Goal: Task Accomplishment & Management: Use online tool/utility

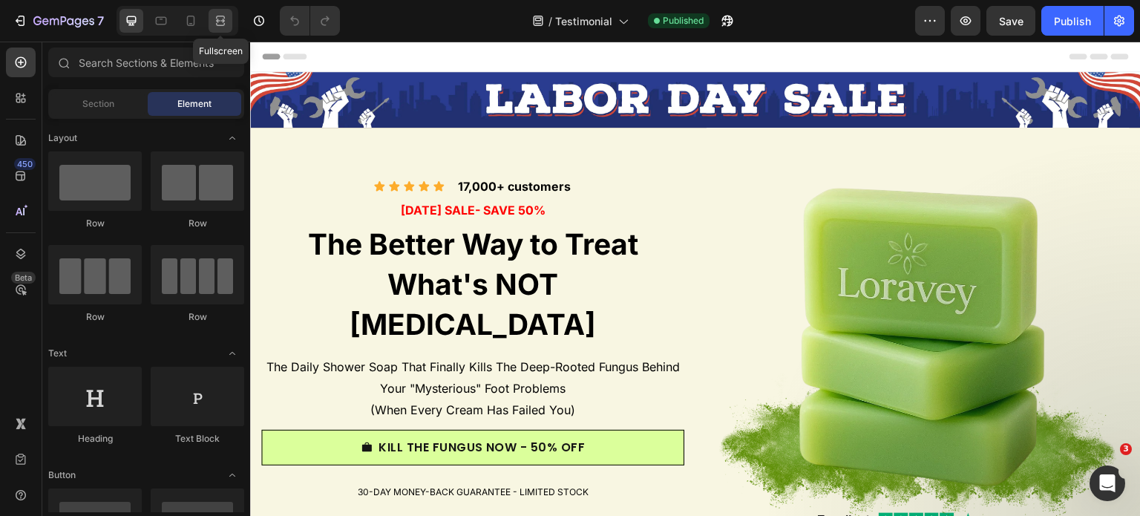
drag, startPoint x: 220, startPoint y: 21, endPoint x: 218, endPoint y: 3, distance: 18.0
click at [220, 21] on icon at bounding box center [220, 20] width 15 height 15
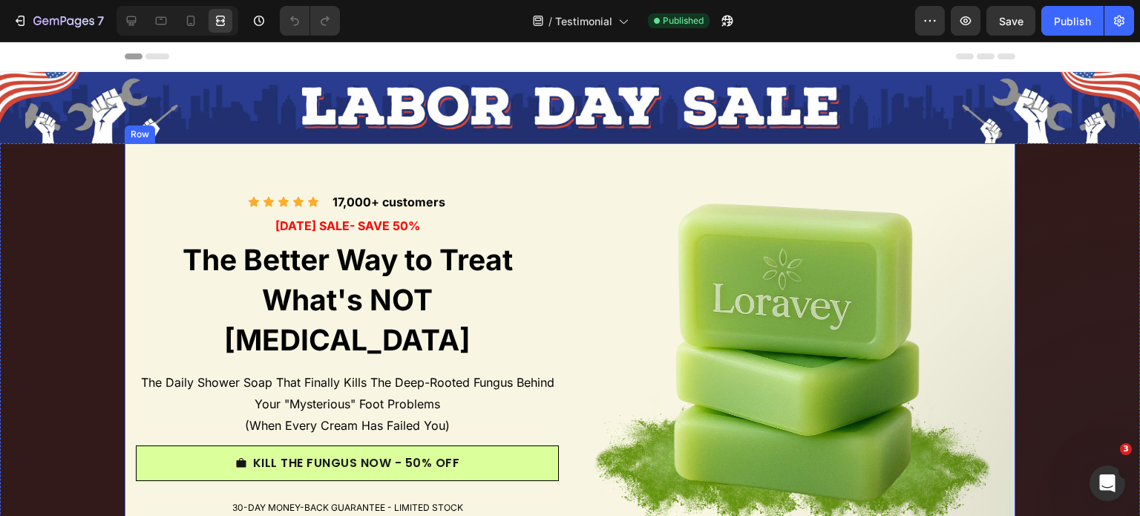
click at [106, 237] on div "Icon Icon Icon Icon Icon Icon List 17,000+ customers Text Block Row LABOR DAY S…" at bounding box center [570, 373] width 1140 height 460
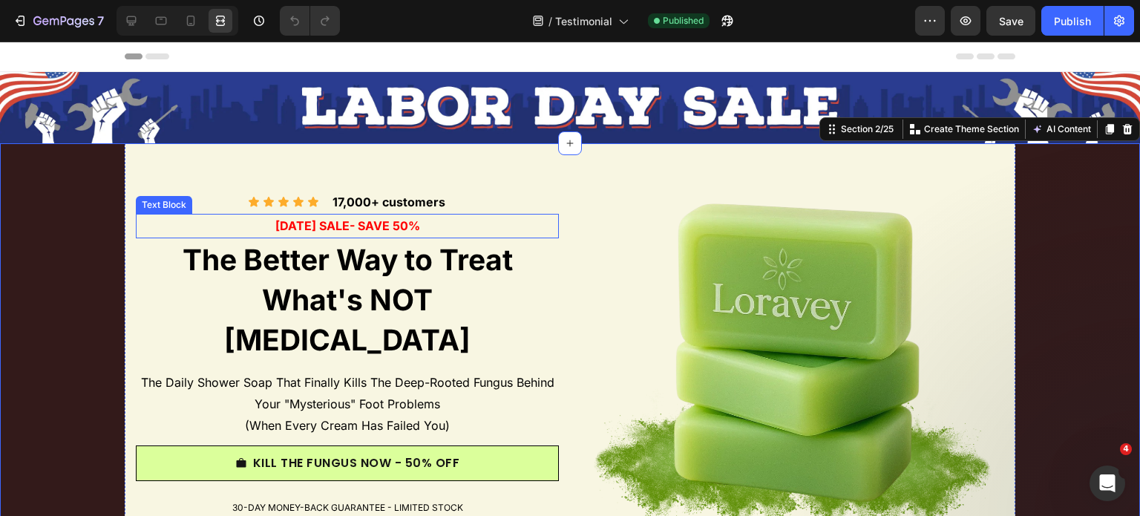
click at [198, 187] on div "Icon Icon Icon Icon Icon Icon List 17,000+ customers Text Block Row LABOR DAY S…" at bounding box center [347, 354] width 423 height 423
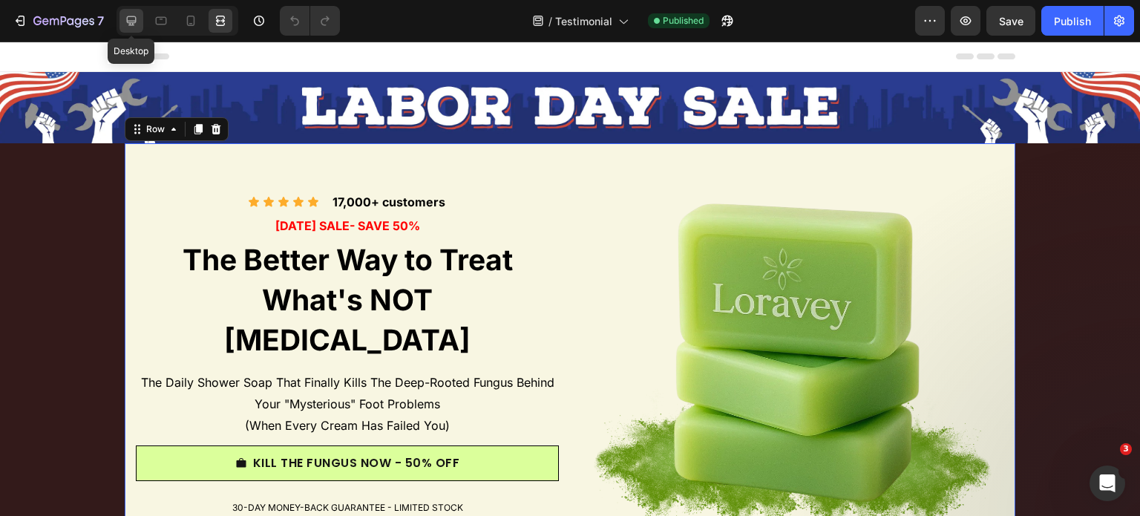
click at [134, 23] on icon at bounding box center [132, 21] width 10 height 10
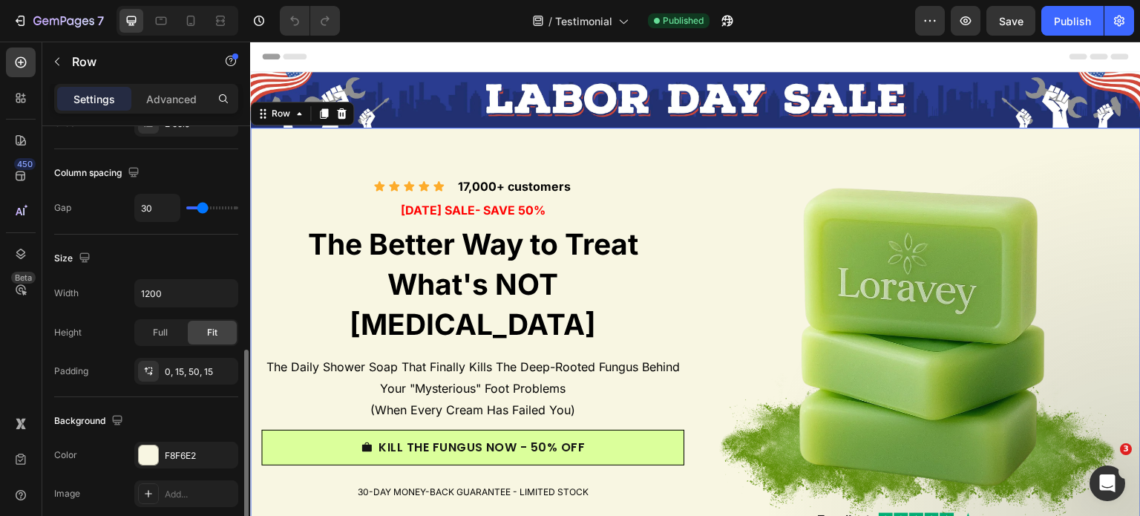
scroll to position [371, 0]
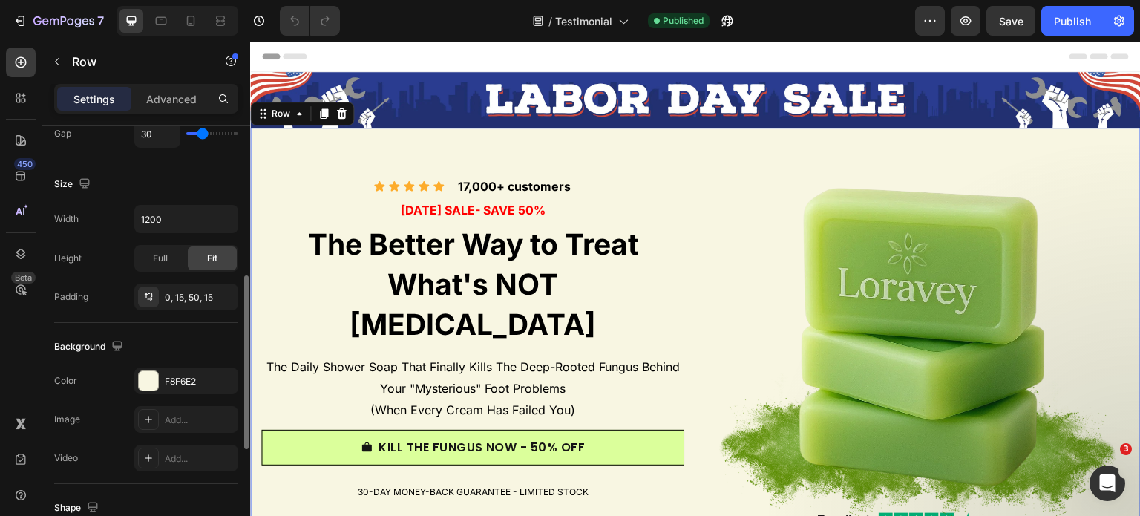
click at [171, 362] on div "Background The changes might be hidden by the video. Color F8F6E2 Image Add... …" at bounding box center [146, 403] width 184 height 161
click at [171, 368] on div "F8F6E2" at bounding box center [186, 381] width 104 height 27
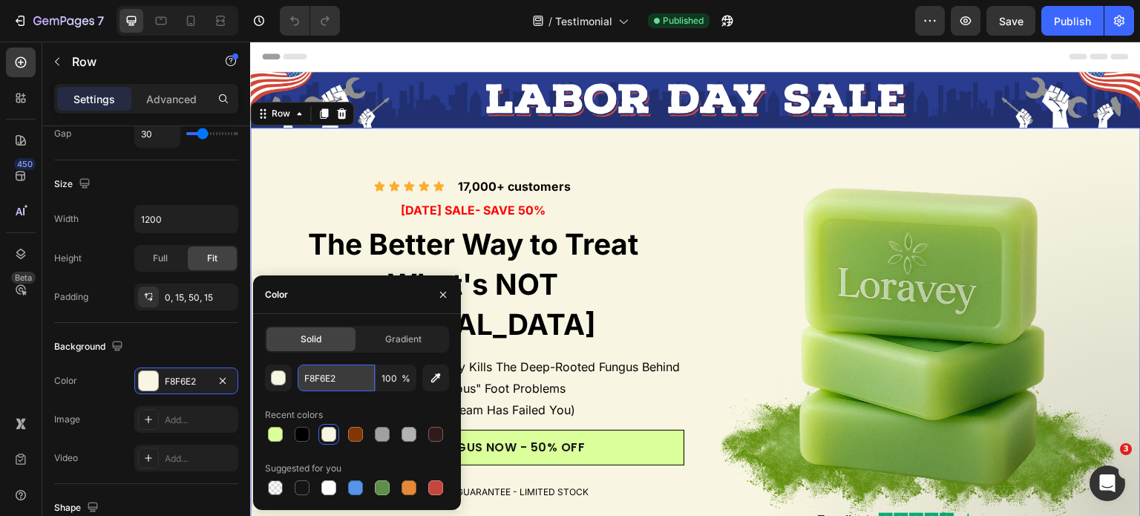
click at [308, 368] on input "F8F6E2" at bounding box center [336, 378] width 77 height 27
click at [221, 24] on icon at bounding box center [220, 20] width 15 height 15
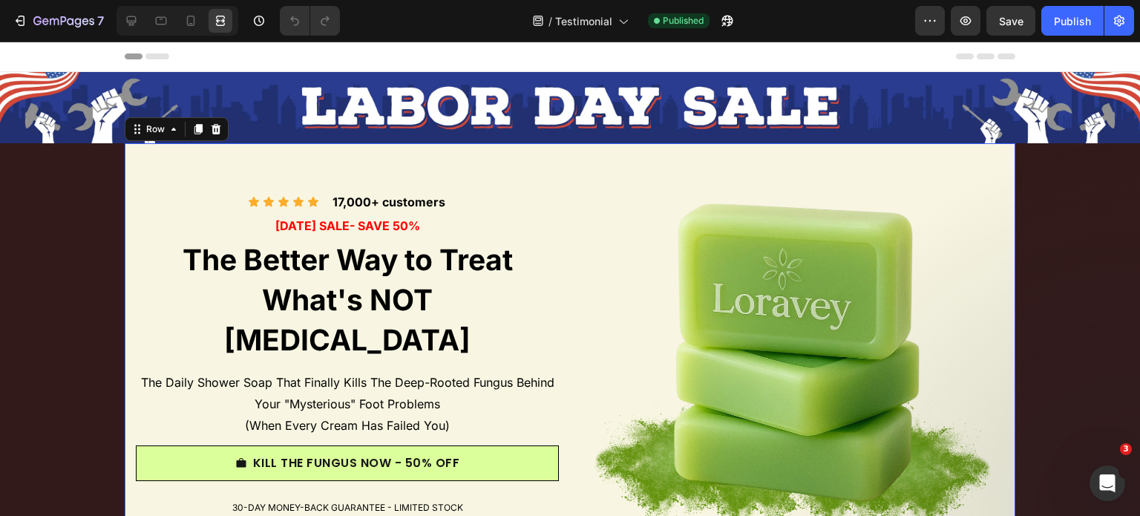
click at [57, 224] on div "Icon Icon Icon Icon Icon Icon List 17,000+ customers Text Block Row LABOR DAY S…" at bounding box center [570, 373] width 1140 height 460
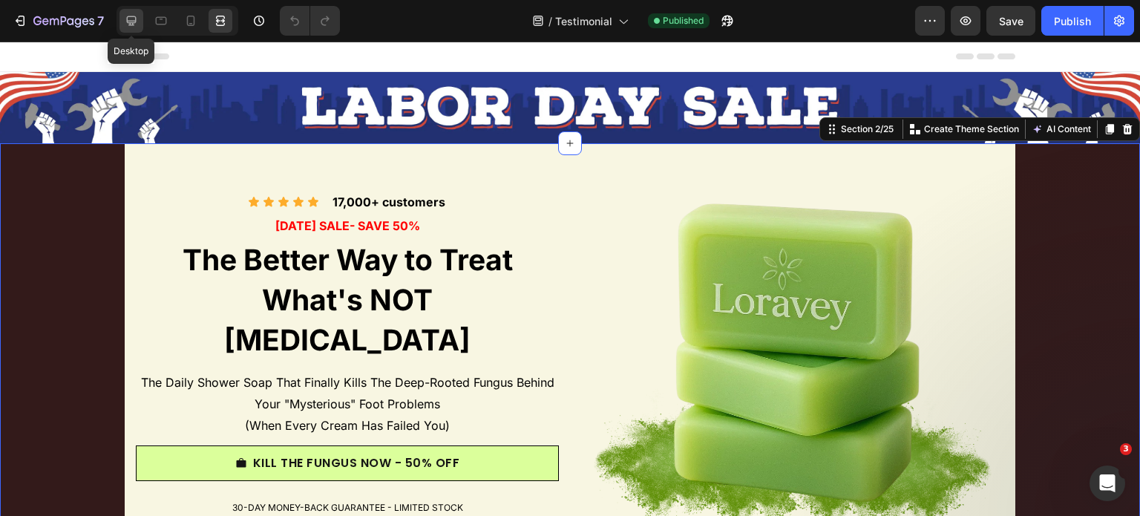
click at [137, 24] on icon at bounding box center [131, 20] width 15 height 15
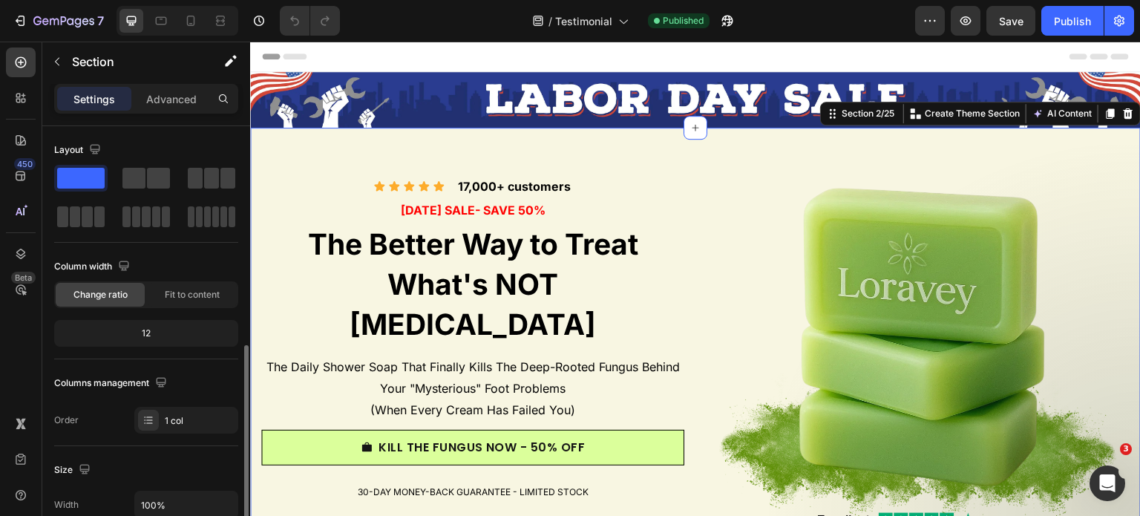
scroll to position [223, 0]
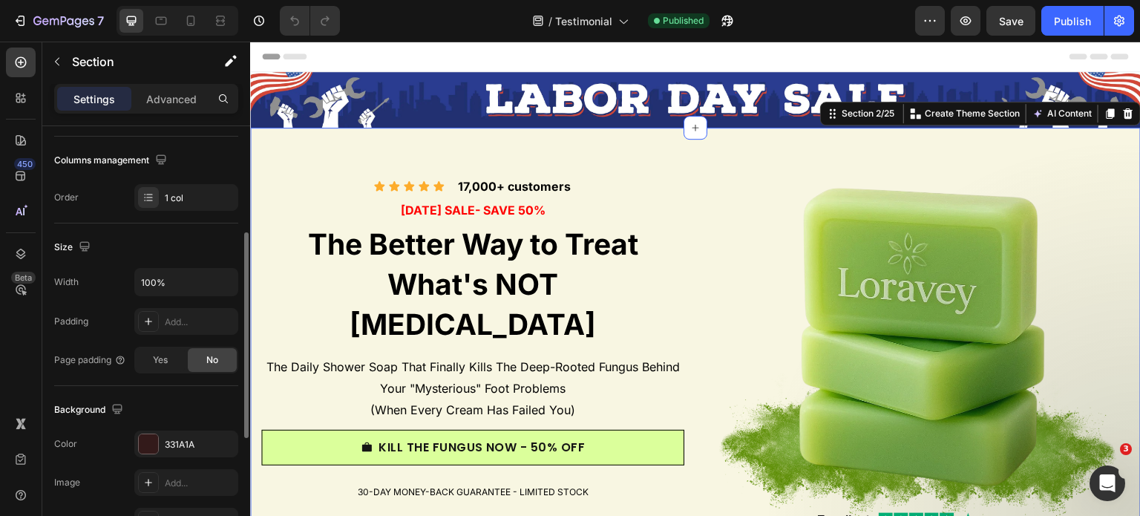
click at [172, 422] on div "Background The changes might be hidden by the video. Color 331A1A Image Add... …" at bounding box center [146, 466] width 184 height 161
click at [174, 431] on div "331A1A" at bounding box center [186, 444] width 104 height 27
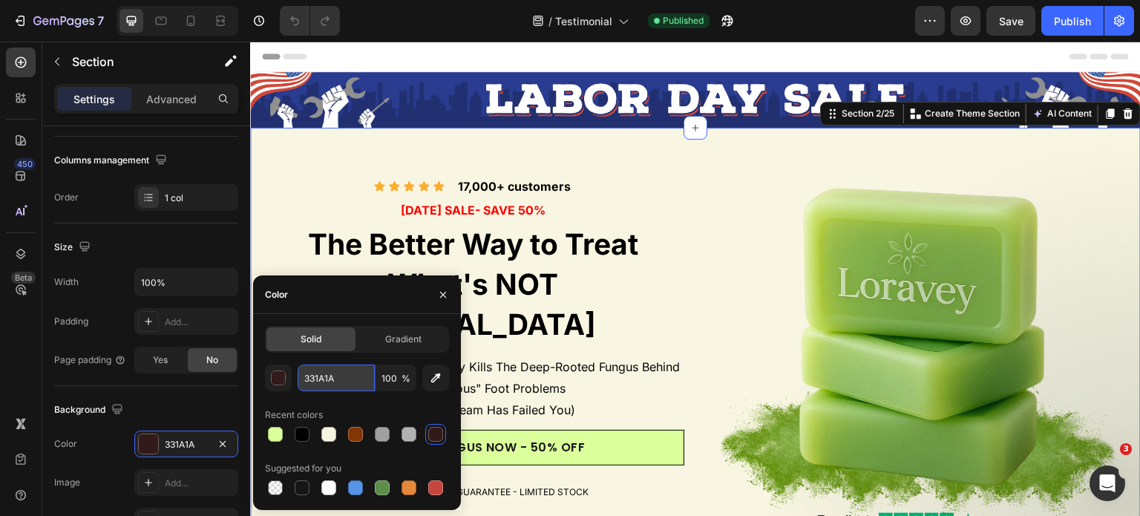
click at [309, 372] on input "331A1A" at bounding box center [336, 378] width 77 height 27
paste input "F8F6E2"
type input "F8F6E2"
click at [165, 241] on div "Size" at bounding box center [146, 247] width 184 height 24
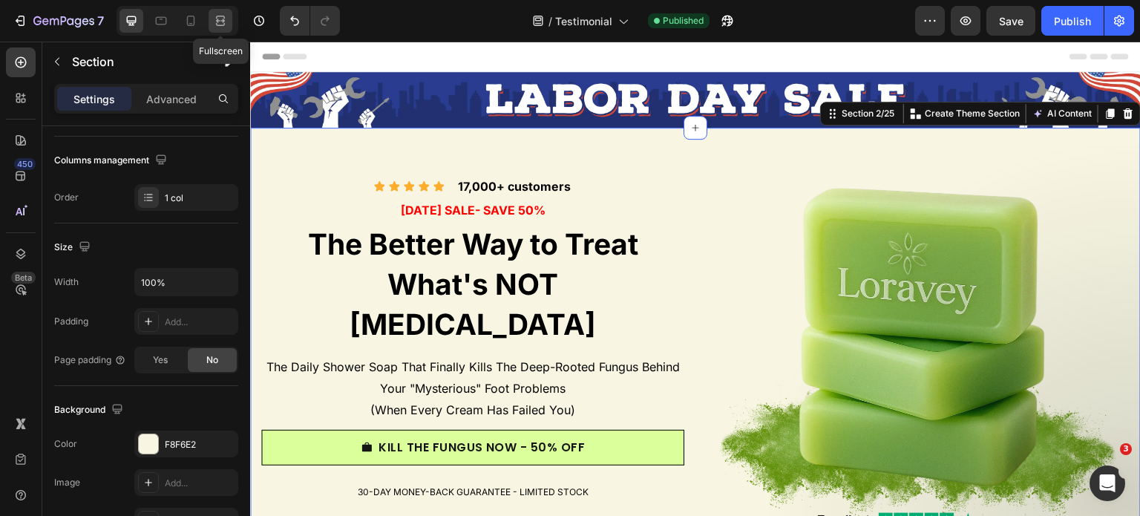
click at [219, 24] on icon at bounding box center [220, 20] width 15 height 15
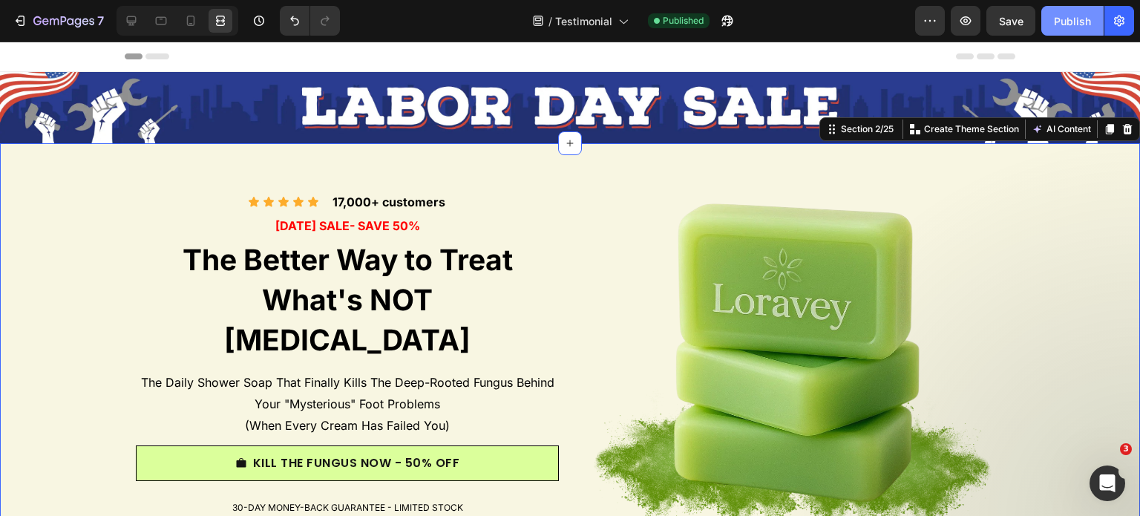
click at [1059, 11] on button "Publish" at bounding box center [1073, 21] width 62 height 30
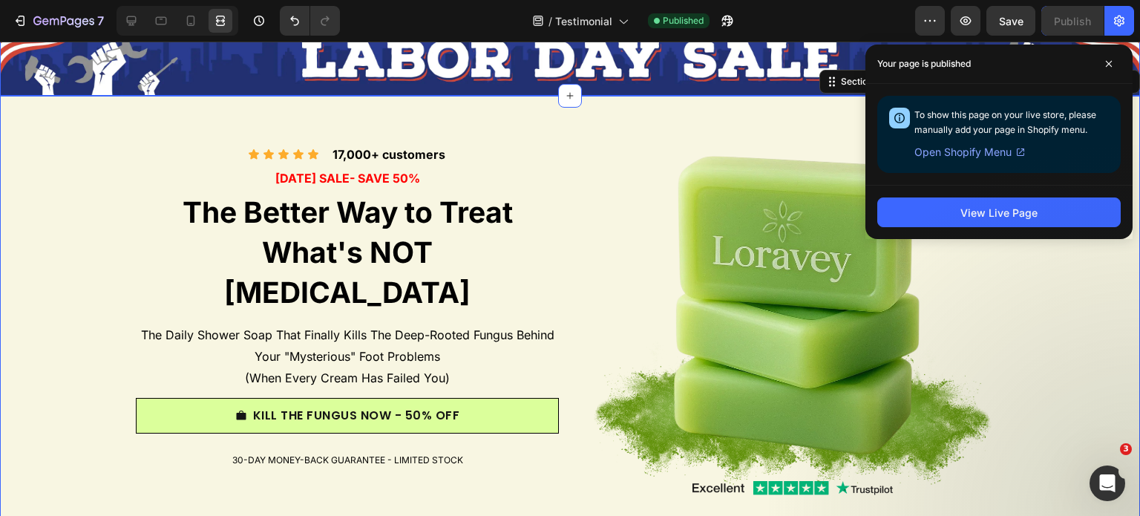
scroll to position [74, 0]
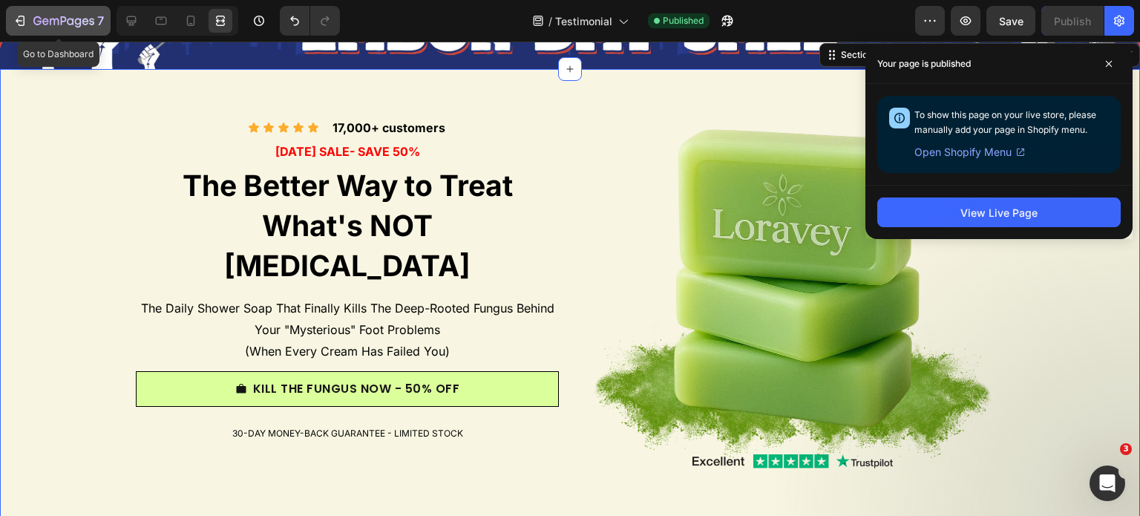
click at [65, 23] on icon "button" at bounding box center [63, 22] width 61 height 13
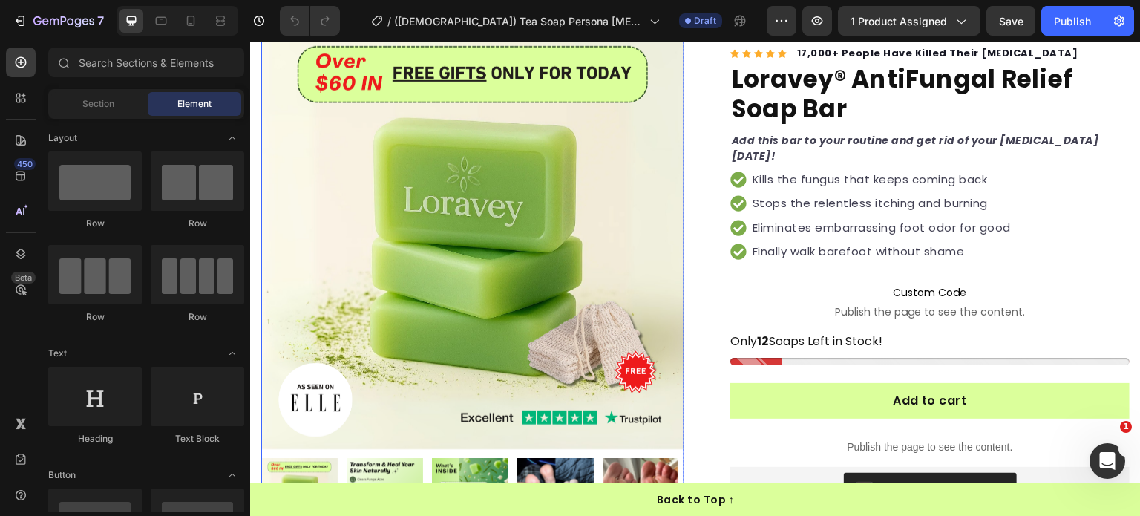
click at [484, 199] on img at bounding box center [472, 238] width 423 height 423
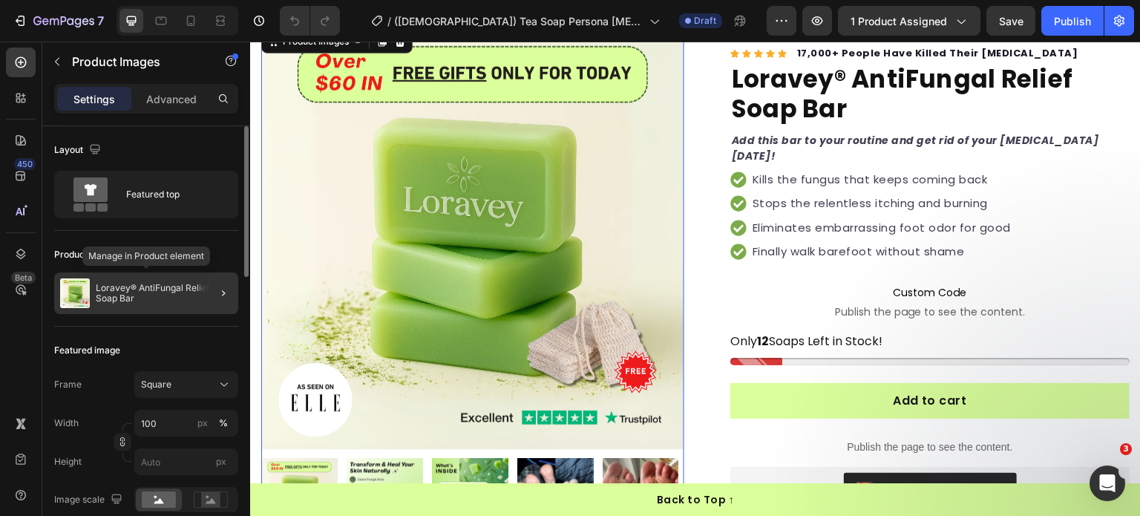
click at [129, 293] on p "Loravey® AntiFungal Relief Soap Bar" at bounding box center [164, 293] width 137 height 21
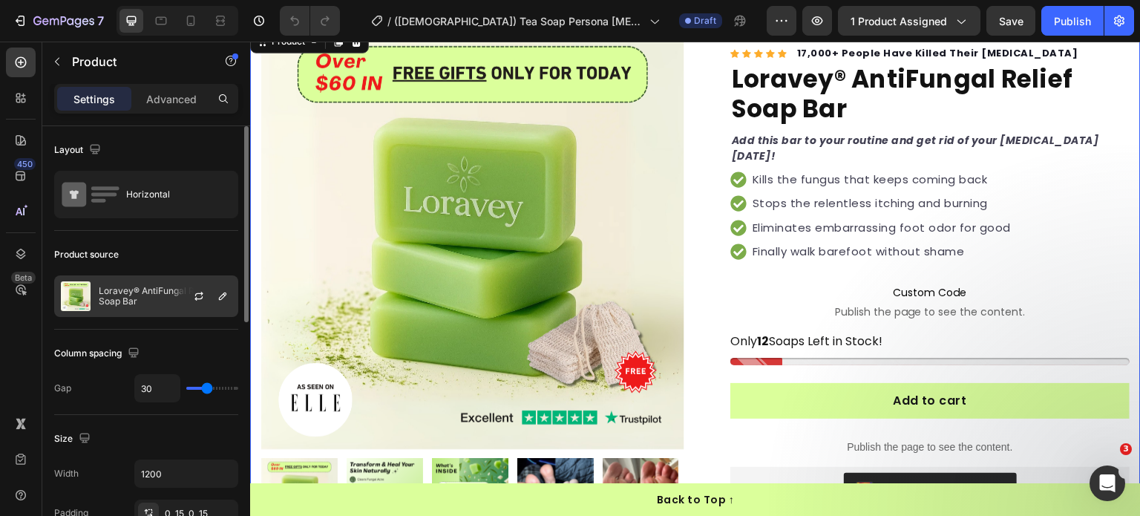
click at [192, 307] on div at bounding box center [204, 296] width 65 height 40
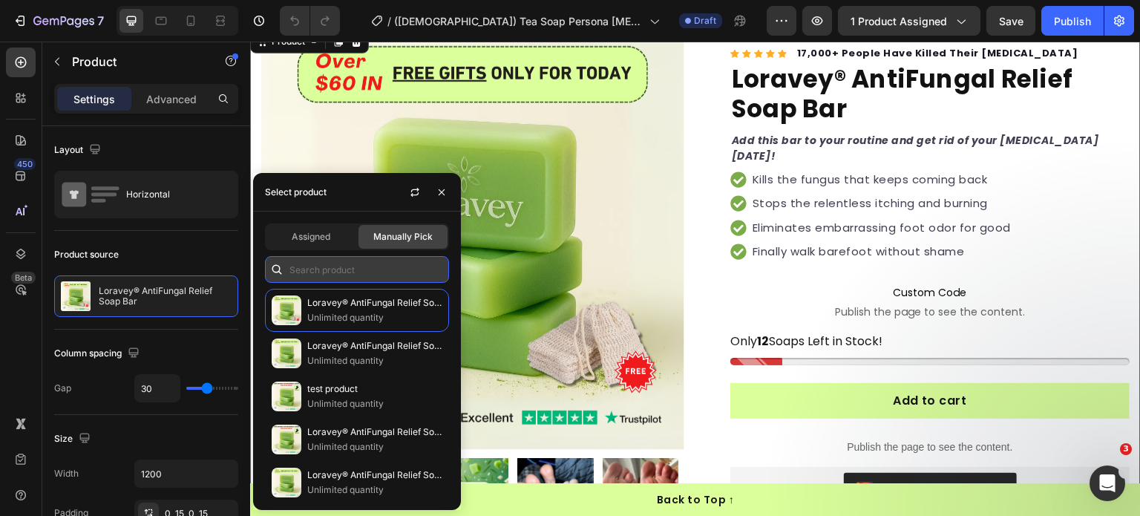
click at [342, 271] on input "text" at bounding box center [357, 269] width 184 height 27
click at [357, 275] on input "text" at bounding box center [357, 269] width 184 height 27
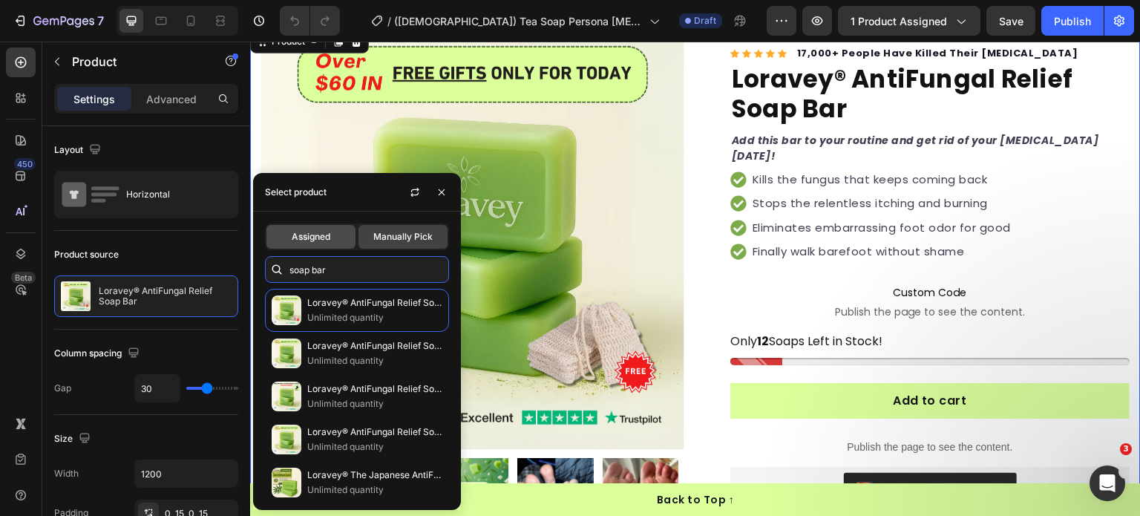
type input "soap bar"
click at [319, 238] on span "Assigned" at bounding box center [311, 236] width 39 height 13
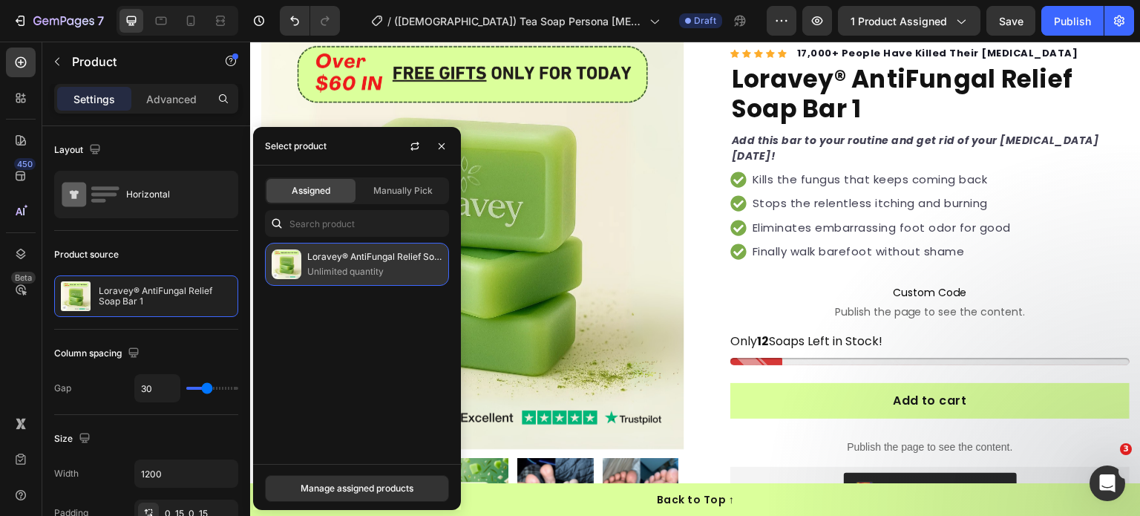
click at [376, 270] on p "Unlimited quantity" at bounding box center [374, 271] width 135 height 15
click at [365, 275] on p "Unlimited quantity" at bounding box center [374, 271] width 135 height 15
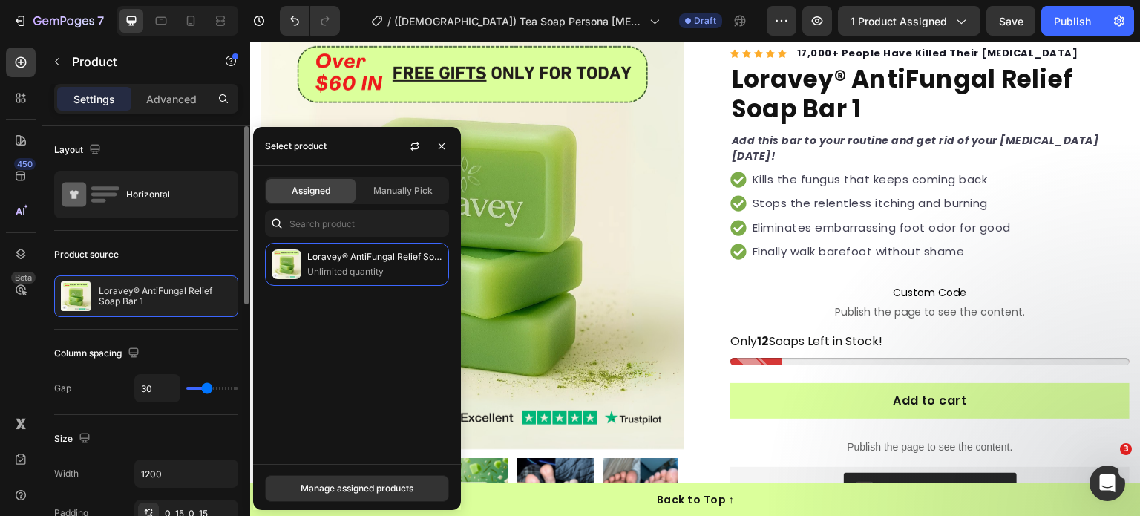
click at [186, 264] on div "Product source" at bounding box center [146, 255] width 184 height 24
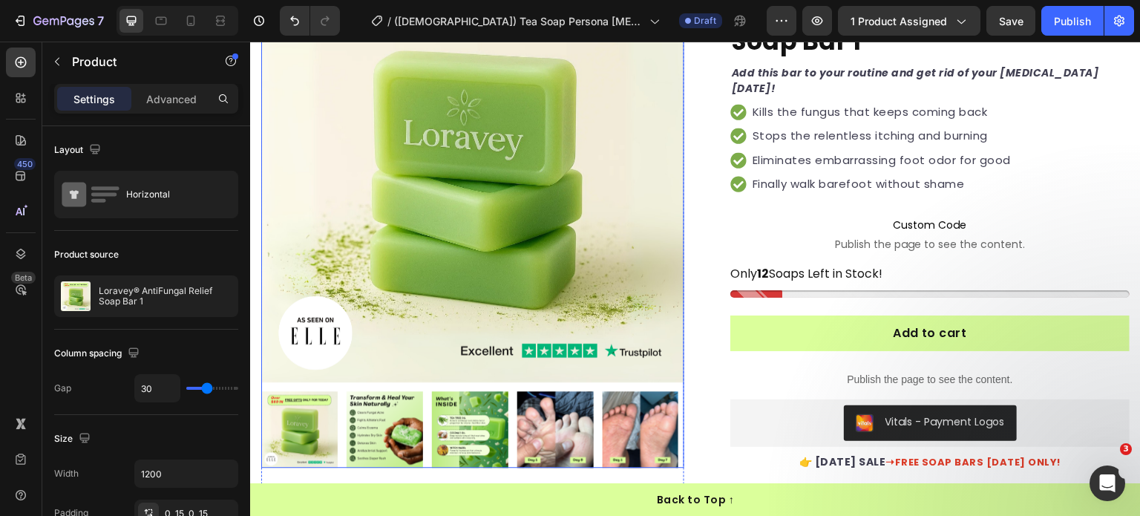
scroll to position [216, 0]
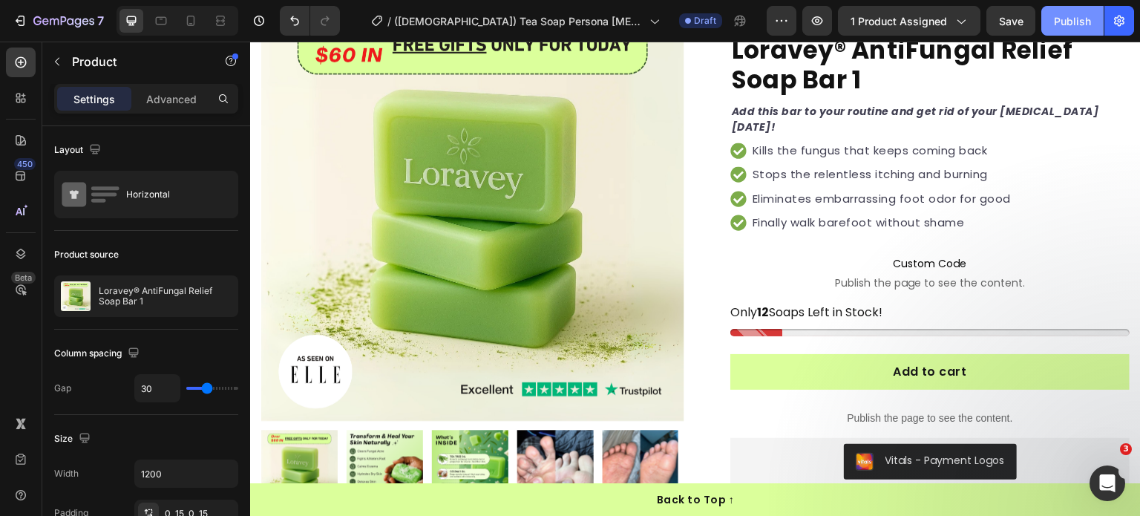
click at [1069, 13] on div "Publish" at bounding box center [1072, 21] width 37 height 16
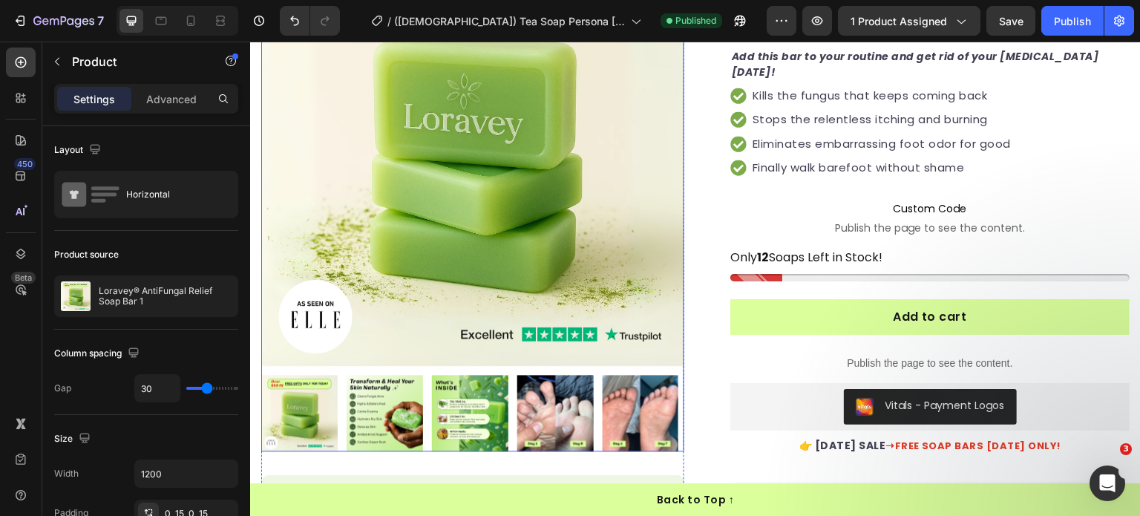
scroll to position [0, 0]
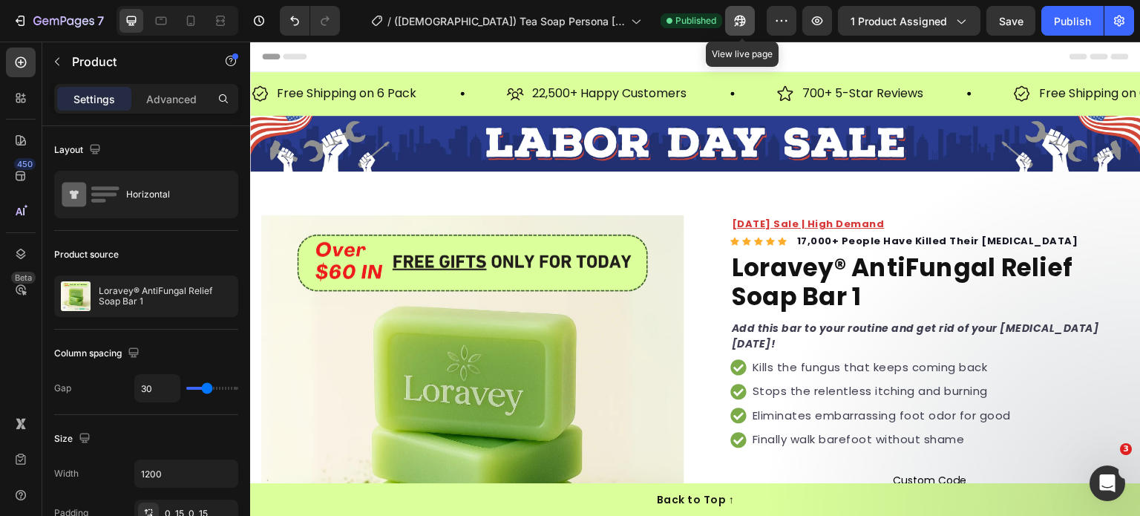
click at [747, 29] on button "button" at bounding box center [740, 21] width 30 height 30
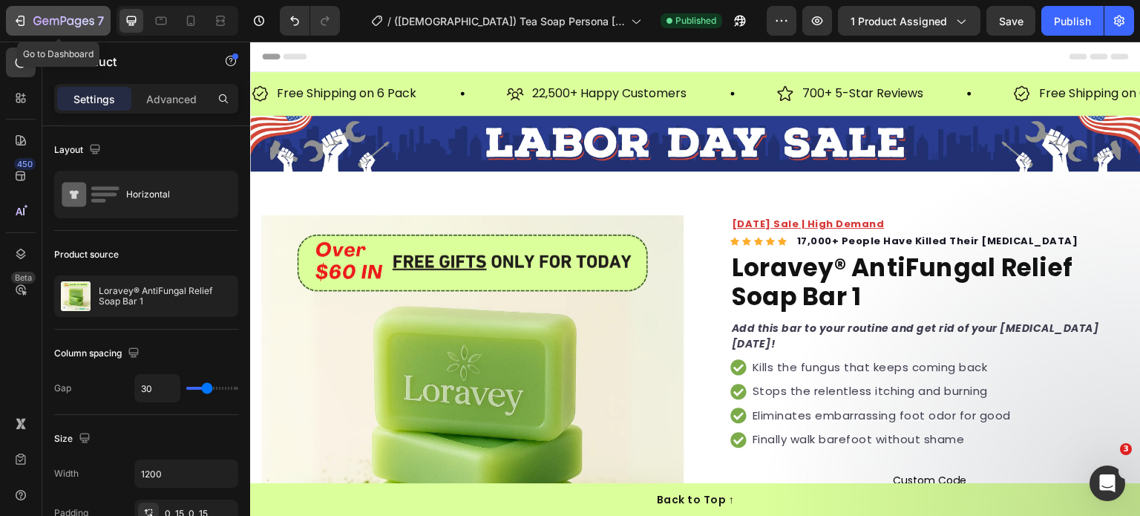
click at [29, 16] on div "7" at bounding box center [58, 21] width 91 height 18
